Goal: Task Accomplishment & Management: Manage account settings

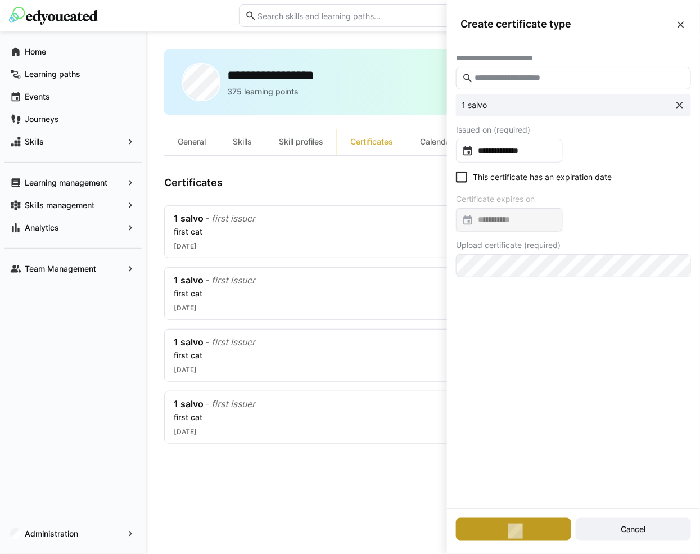
click at [683, 19] on eds-icon at bounding box center [681, 24] width 11 height 11
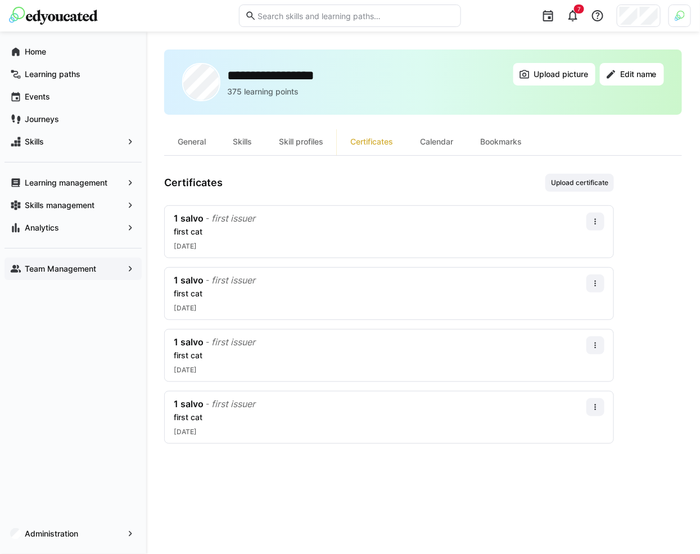
click at [107, 274] on div "Team Management" at bounding box center [72, 269] width 137 height 22
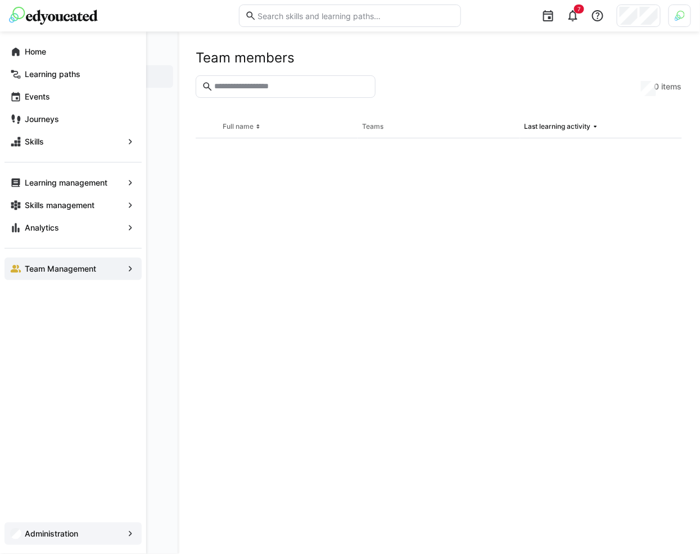
click at [0, 0] on app-navigation-label "Administration" at bounding box center [0, 0] width 0 height 0
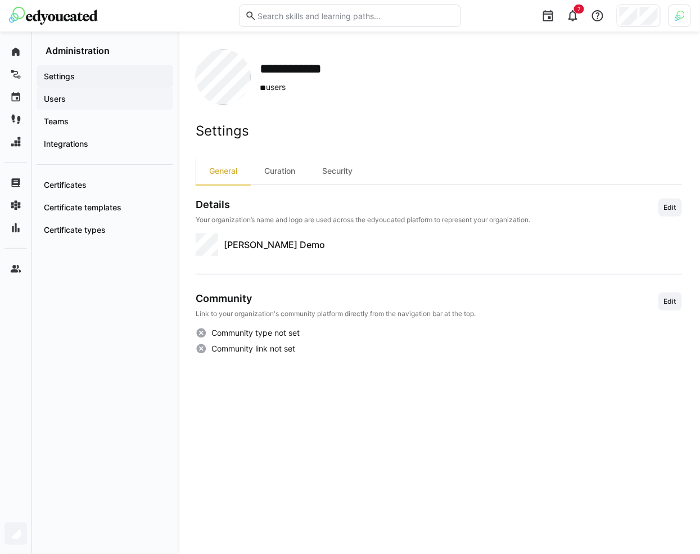
click at [92, 105] on div "Users" at bounding box center [105, 99] width 137 height 22
